Goal: Information Seeking & Learning: Learn about a topic

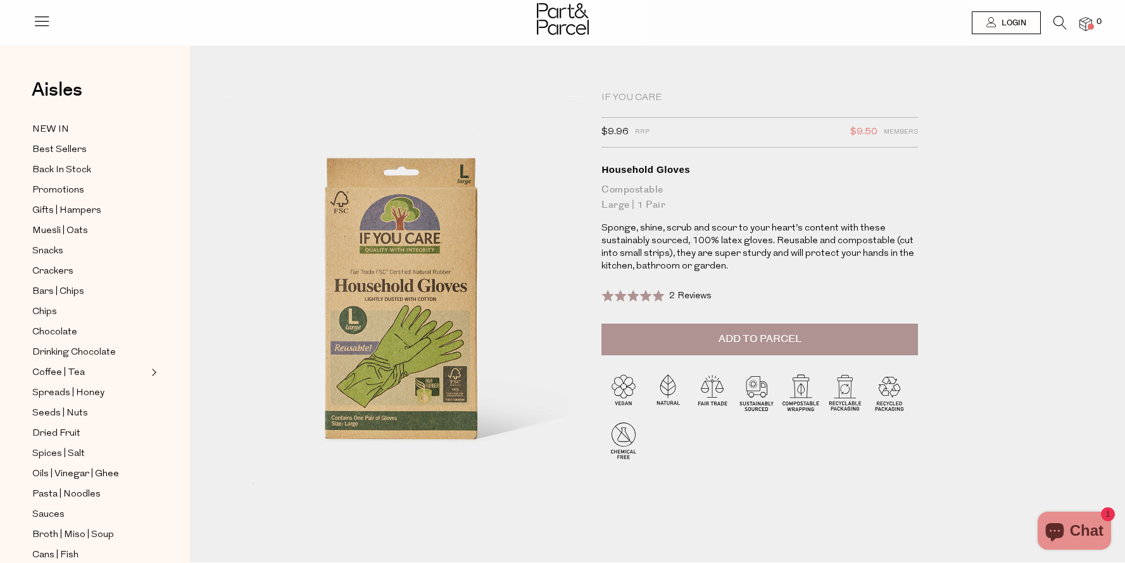
click at [43, 20] on icon at bounding box center [42, 21] width 18 height 18
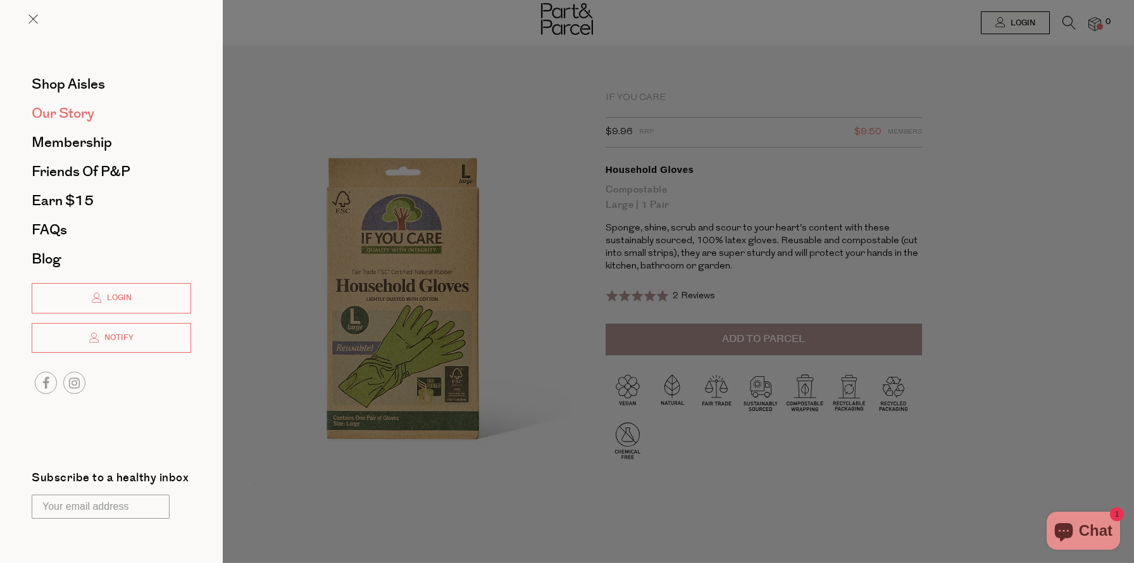
click at [85, 111] on span "Our Story" at bounding box center [63, 113] width 63 height 20
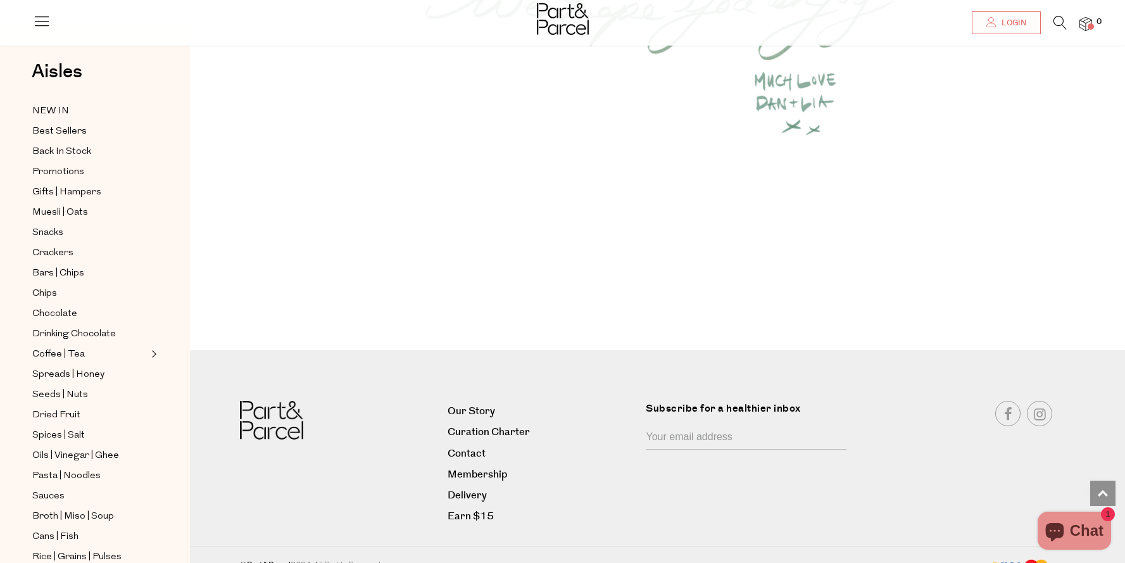
scroll to position [1735, 0]
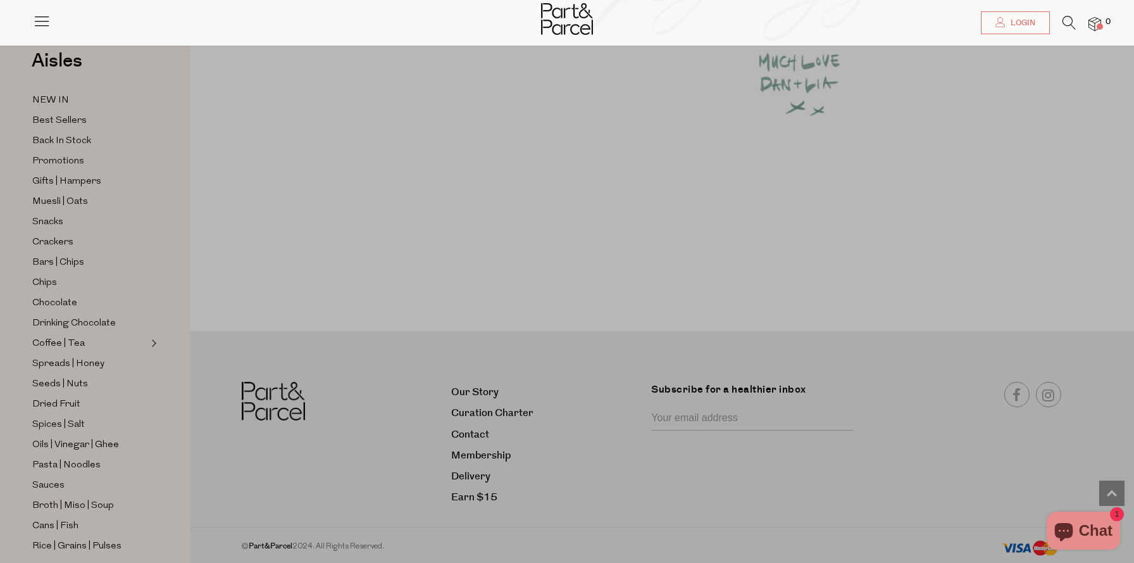
click at [465, 433] on div "Close dialog WOULD YOU LIKE $10 OFF YOUR FIRST ORDER? YES PLEASE NO THANKS Min …" at bounding box center [567, 281] width 1134 height 563
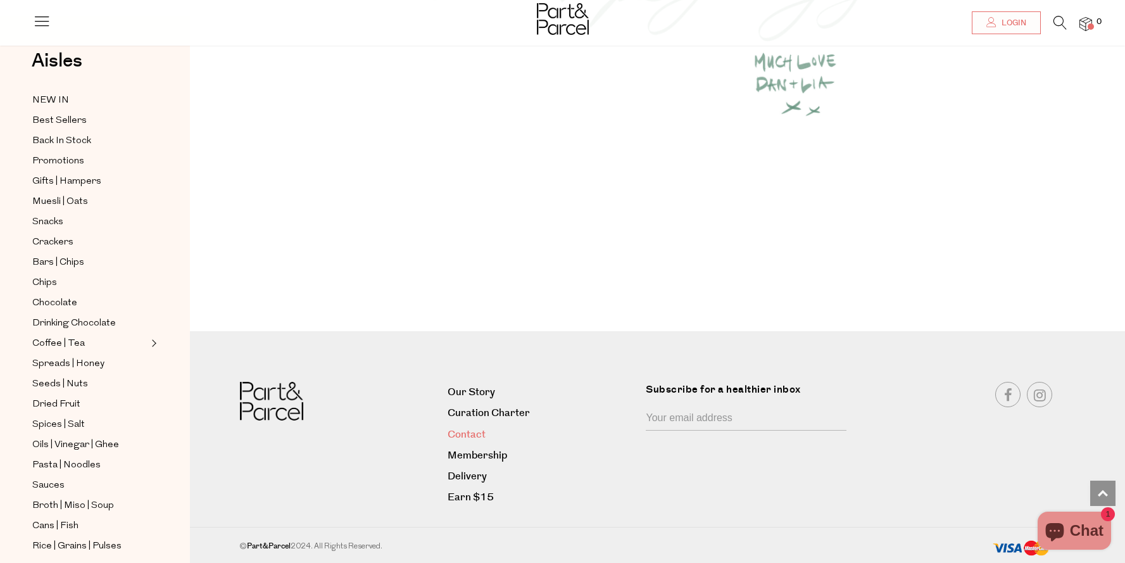
click at [465, 433] on link "Contact" at bounding box center [542, 434] width 189 height 17
